Goal: Information Seeking & Learning: Check status

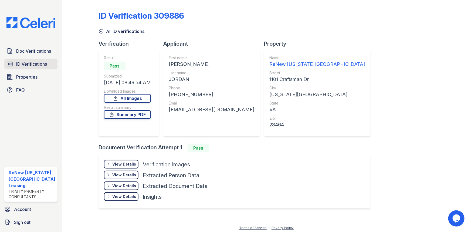
click at [22, 61] on span "ID Verifications" at bounding box center [31, 64] width 31 height 6
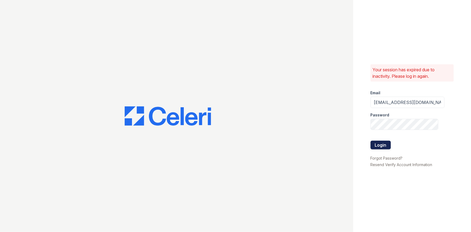
click at [386, 143] on button "Login" at bounding box center [380, 145] width 20 height 9
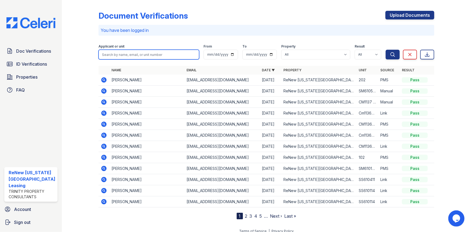
click at [132, 54] on input "search" at bounding box center [148, 55] width 101 height 10
type input "[PERSON_NAME]"
click at [385, 50] on button "Search" at bounding box center [392, 55] width 14 height 10
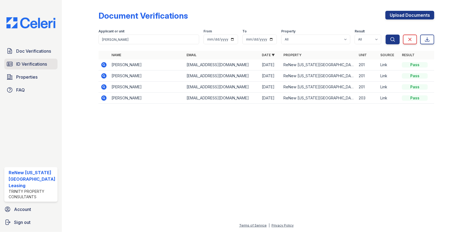
click at [29, 63] on span "ID Verifications" at bounding box center [31, 64] width 31 height 6
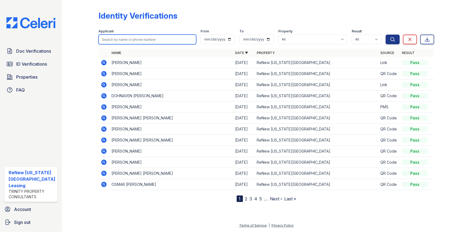
click at [132, 39] on input "search" at bounding box center [147, 40] width 98 height 10
type input "[PERSON_NAME]"
click at [385, 35] on button "Search" at bounding box center [392, 40] width 14 height 10
